Goal: Transaction & Acquisition: Subscribe to service/newsletter

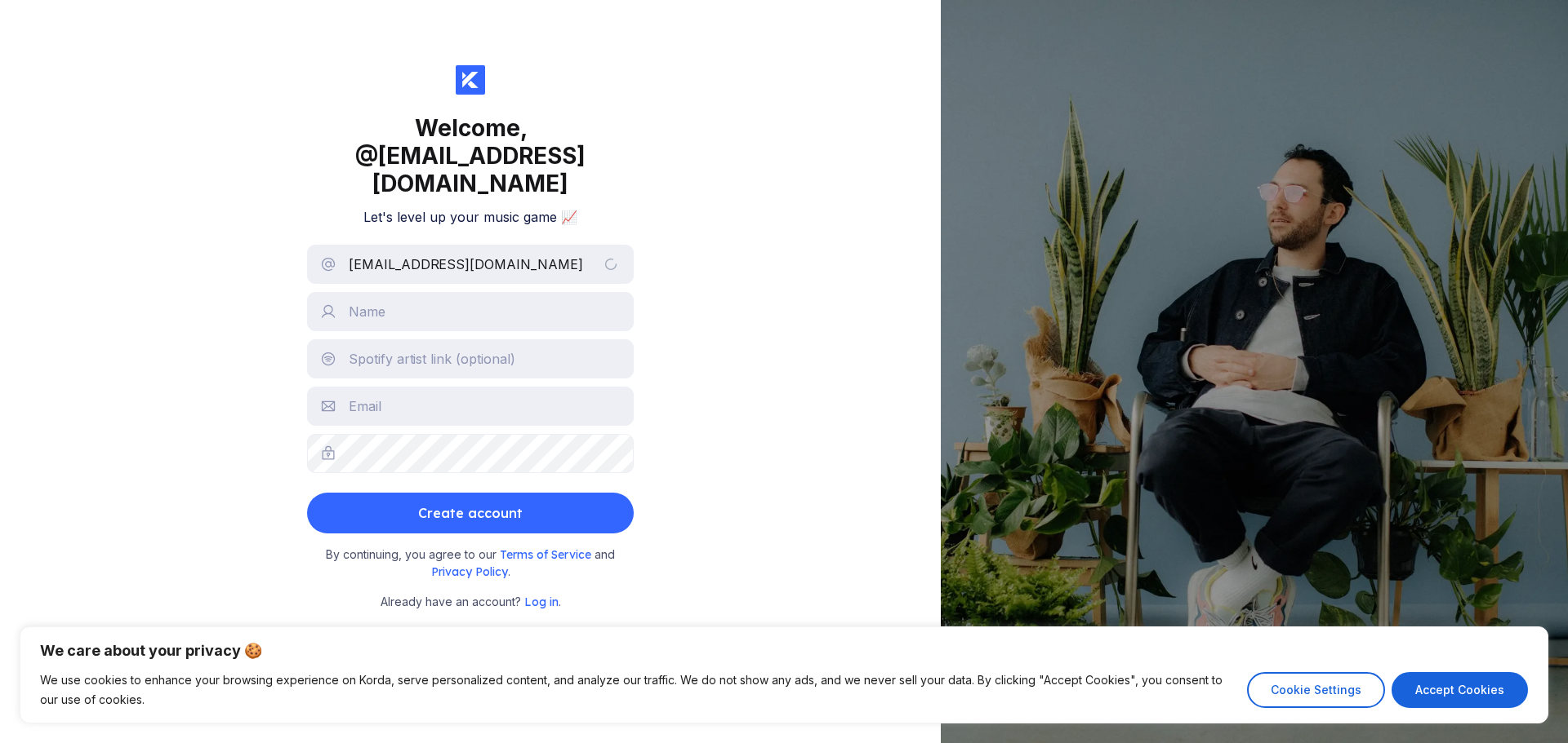
type input "[EMAIL_ADDRESS][DOMAIN_NAME]"
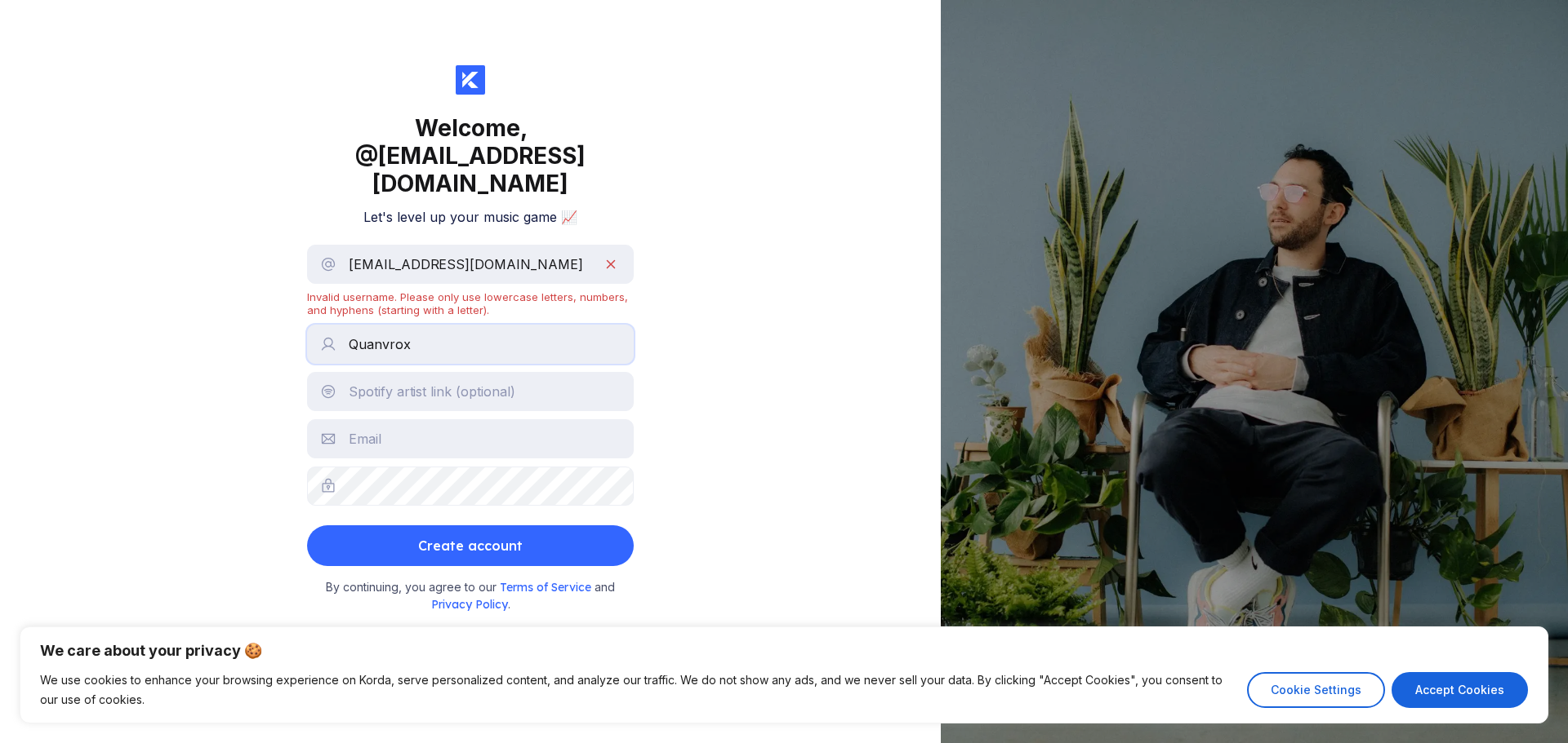
type input "Quanvrox"
click at [436, 372] on input "text" at bounding box center [470, 392] width 327 height 40
click at [406, 419] on input "text" at bounding box center [470, 439] width 327 height 40
drag, startPoint x: 516, startPoint y: 243, endPoint x: 232, endPoint y: 223, distance: 284.7
click at [232, 223] on div "Welcome, @ [EMAIL_ADDRESS][DOMAIN_NAME] Let's level up your music game 📈 [EMAIL…" at bounding box center [470, 372] width 941 height 743
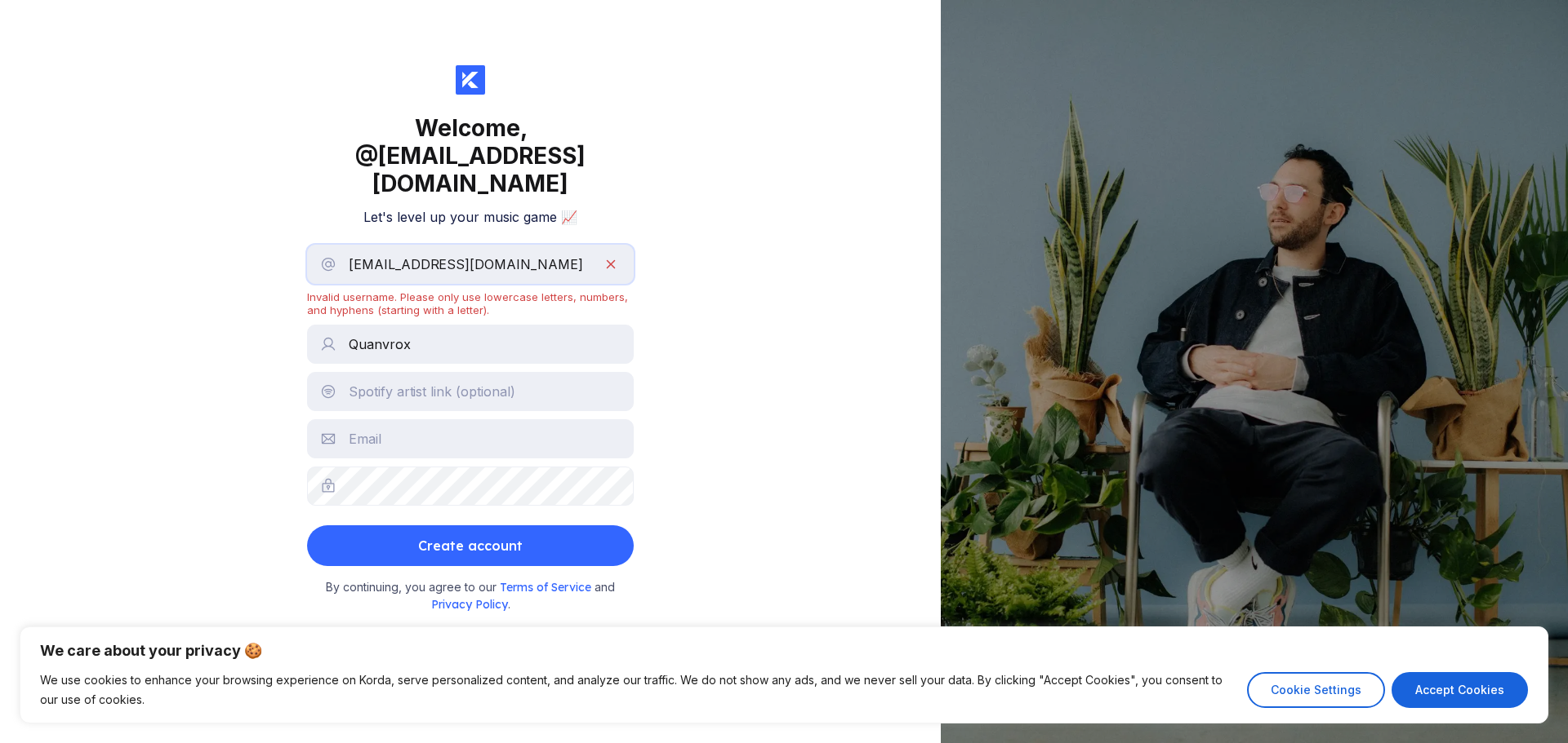
click at [611, 245] on input "[EMAIL_ADDRESS][DOMAIN_NAME]" at bounding box center [470, 264] width 327 height 40
drag, startPoint x: 609, startPoint y: 240, endPoint x: 242, endPoint y: 236, distance: 367.0
click at [247, 233] on div "Welcome, @ [EMAIL_ADDRESS][DOMAIN_NAME] Let's level up your music game 📈 [EMAIL…" at bounding box center [470, 372] width 941 height 743
click at [391, 419] on input "text" at bounding box center [470, 439] width 327 height 40
paste input "[EMAIL_ADDRESS][DOMAIN_NAME]"
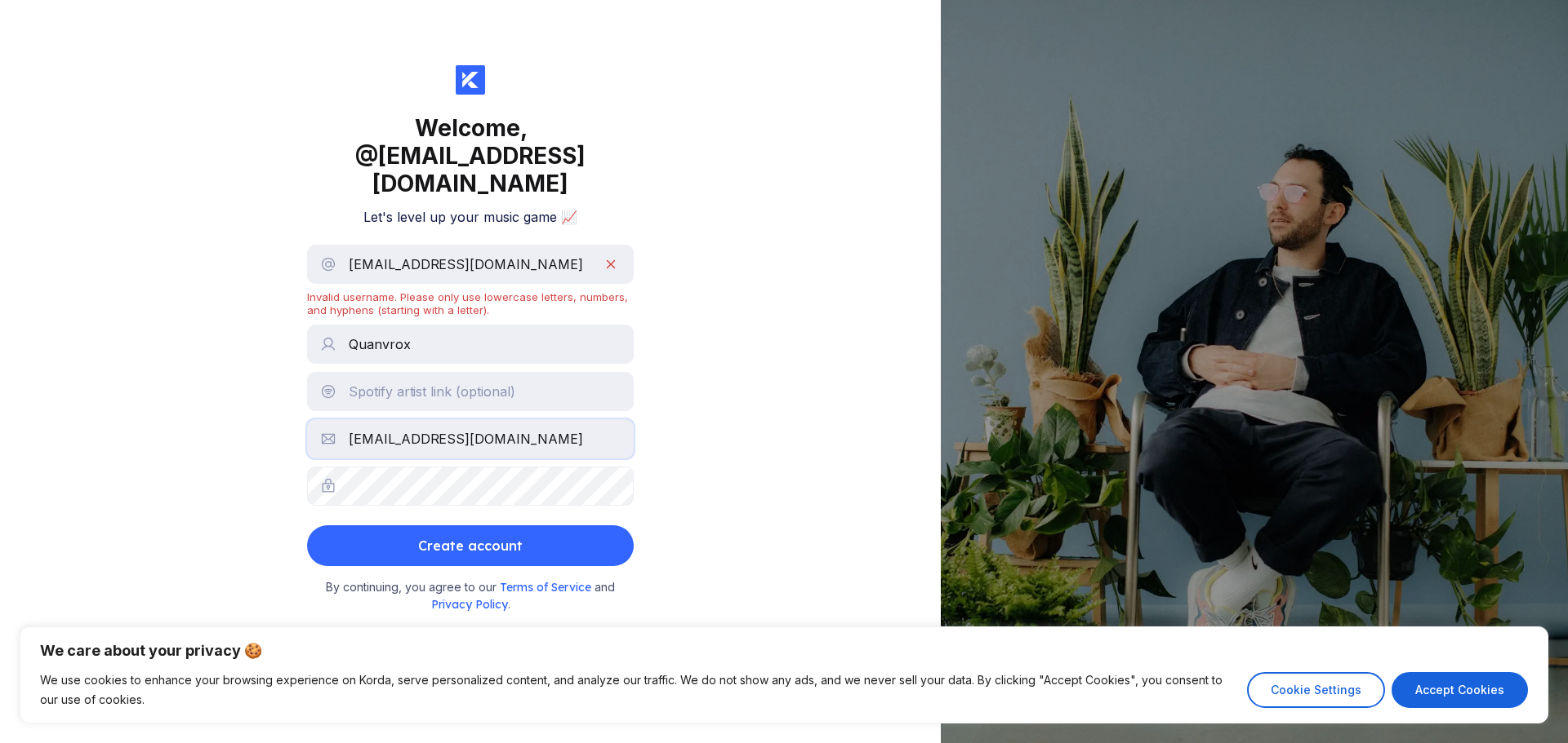
type input "[EMAIL_ADDRESS][DOMAIN_NAME]"
drag, startPoint x: 375, startPoint y: 243, endPoint x: 230, endPoint y: 252, distance: 145.3
click at [231, 251] on div "Welcome, @ [EMAIL_ADDRESS][DOMAIN_NAME] Let's level up your music game 📈 [EMAIL…" at bounding box center [470, 372] width 941 height 743
type input "\"
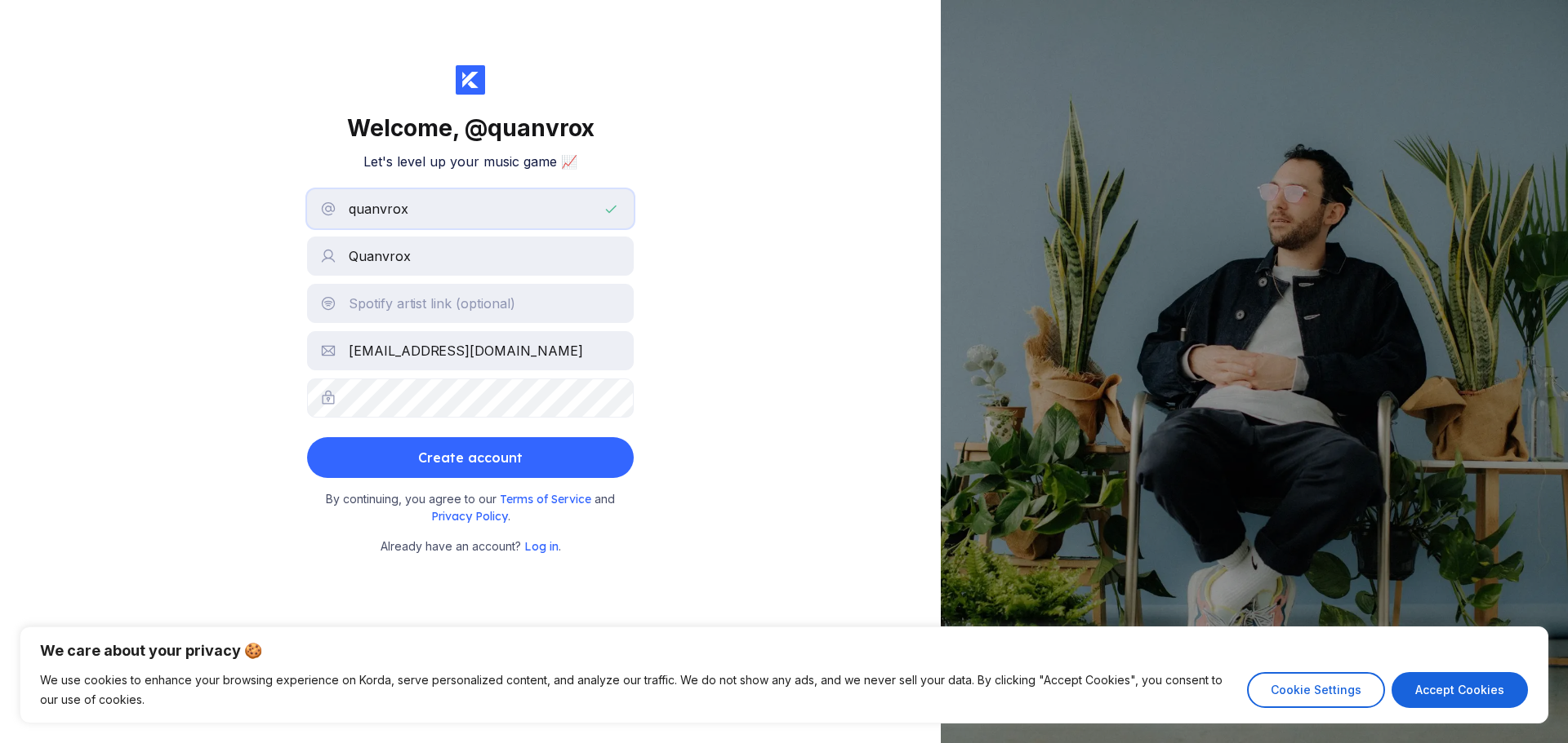
type input "quanvrox"
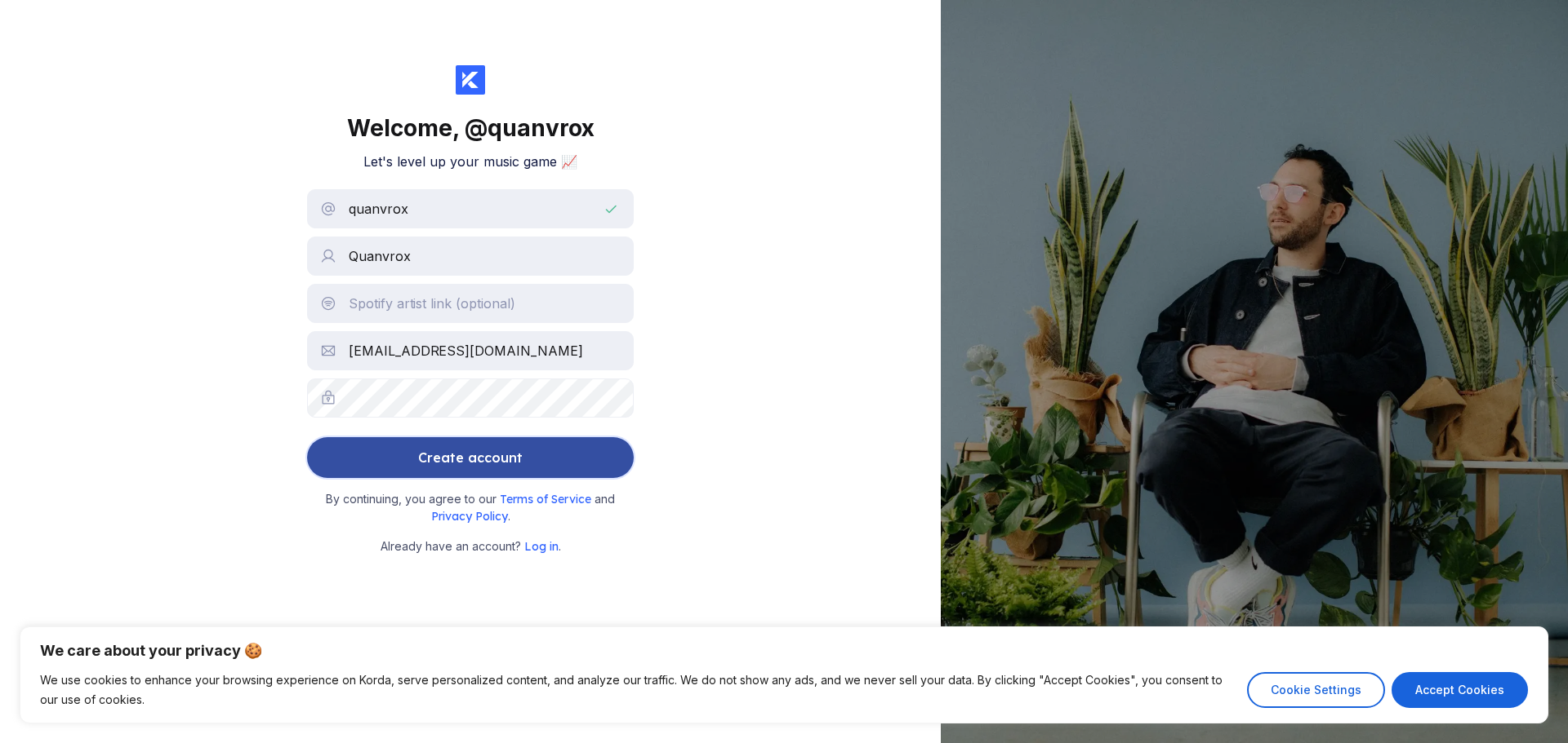
click at [452, 449] on div "Create account" at bounding box center [470, 458] width 104 height 32
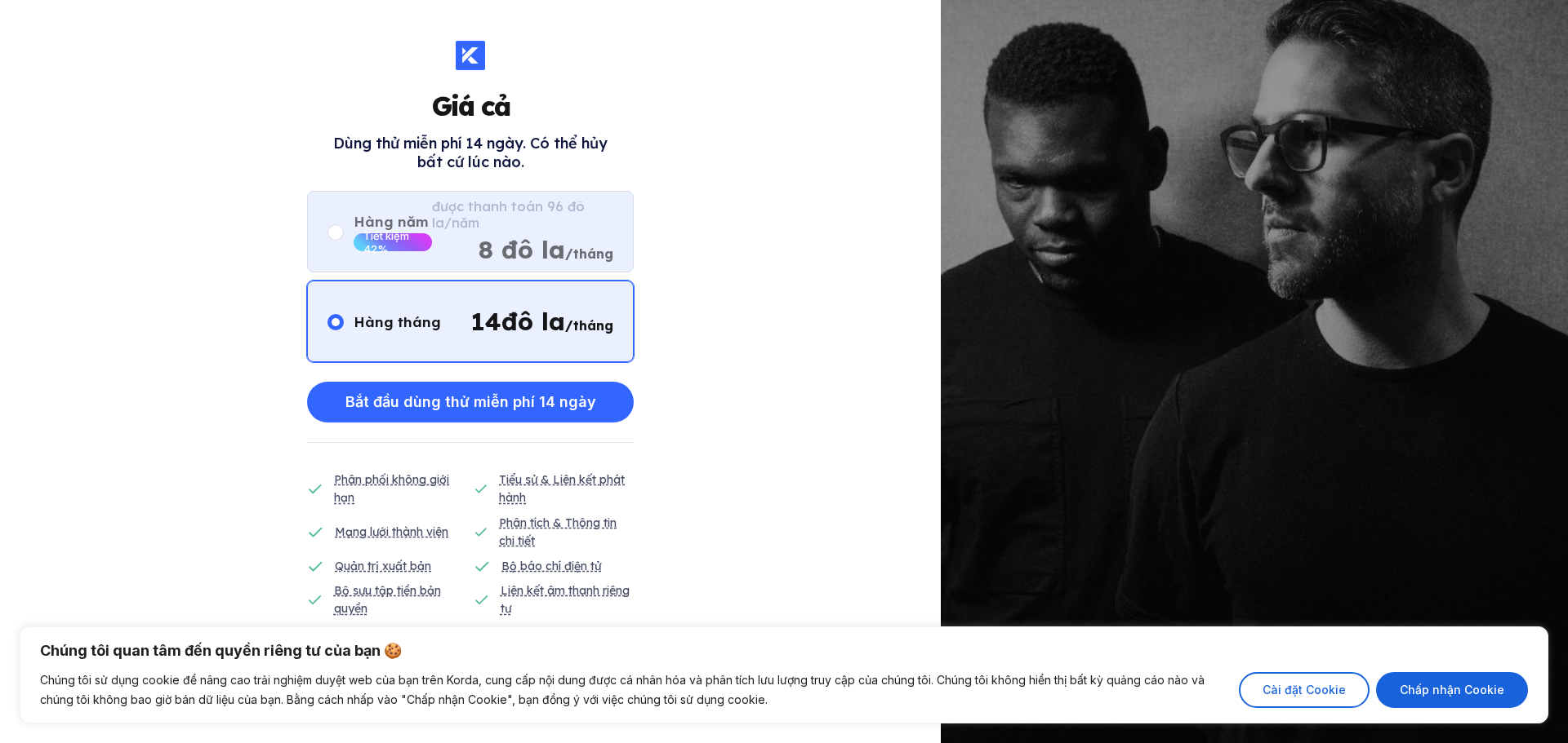
click at [327, 231] on div "Hàng năm Tiết kiệm 42% được thanh toán 96 đô la/[DATE] đô la /tháng" at bounding box center [470, 231] width 327 height 82
radio input "false"
radio input "true"
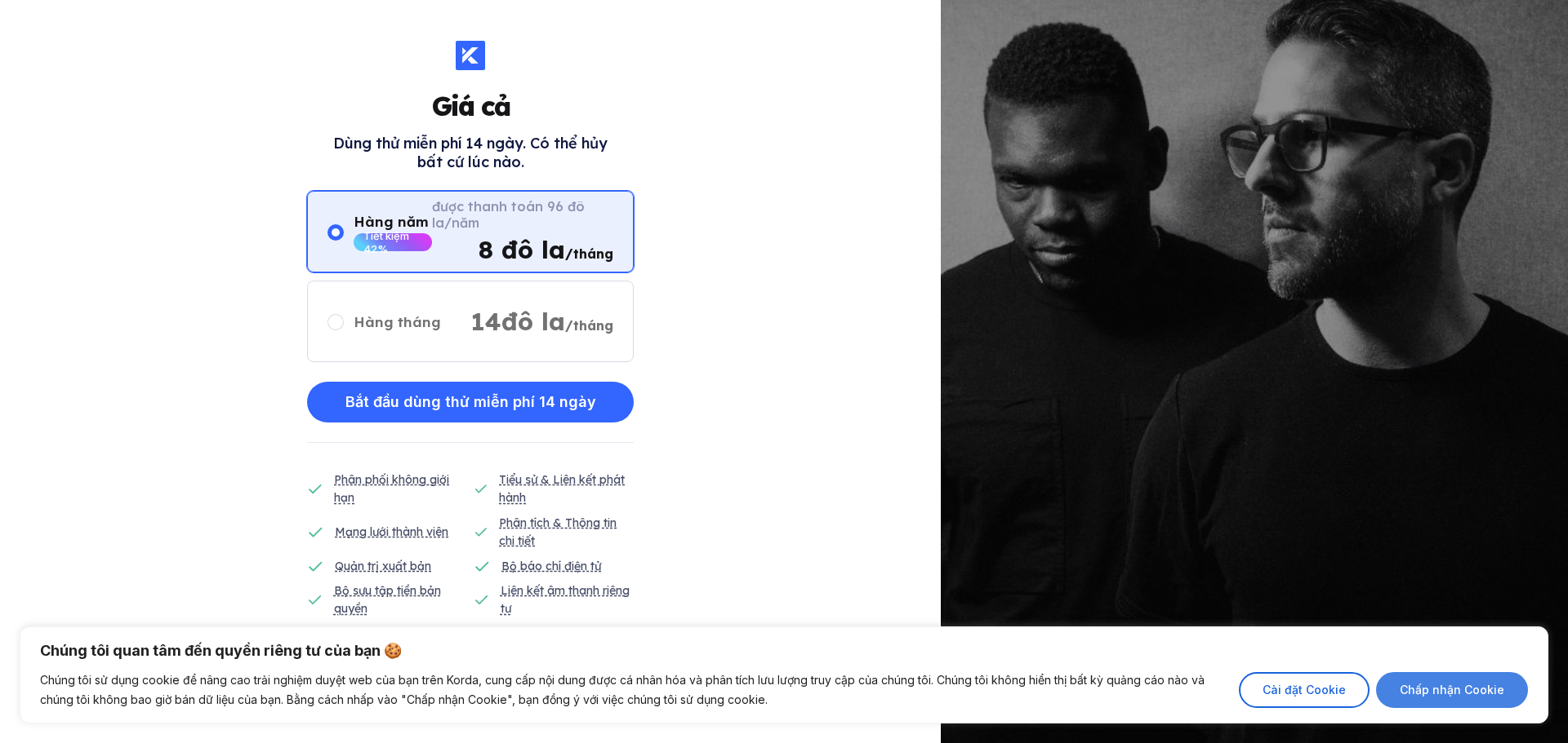
click at [1452, 680] on button "Chấp nhận Cookie" at bounding box center [1452, 690] width 152 height 36
checkbox input "true"
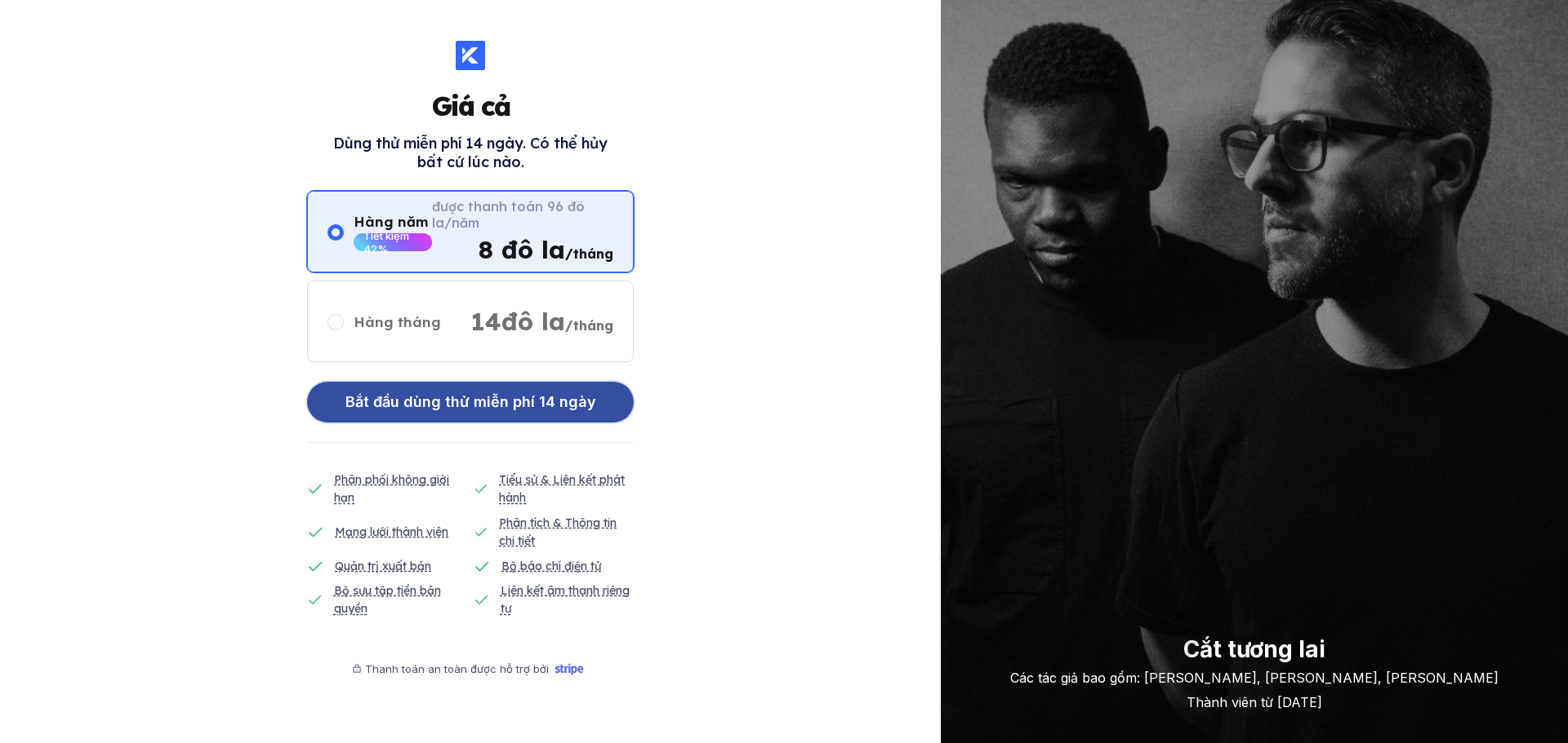
click at [501, 414] on div "Bắt đầu dùng thử miễn phí 14 ngày" at bounding box center [471, 402] width 250 height 32
